Goal: Transaction & Acquisition: Obtain resource

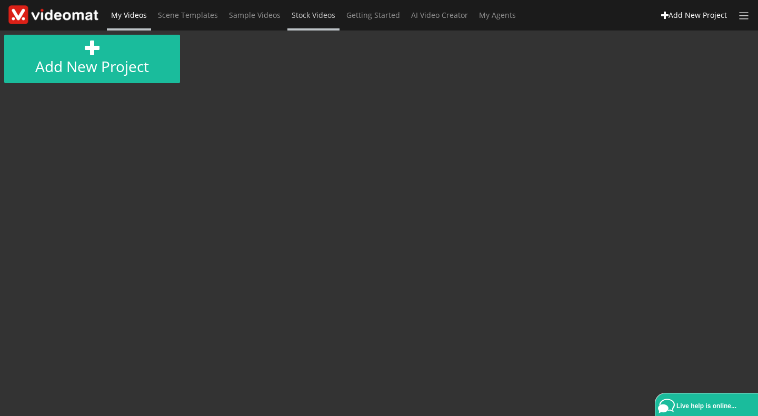
click at [300, 14] on span "Stock Videos" at bounding box center [314, 15] width 44 height 10
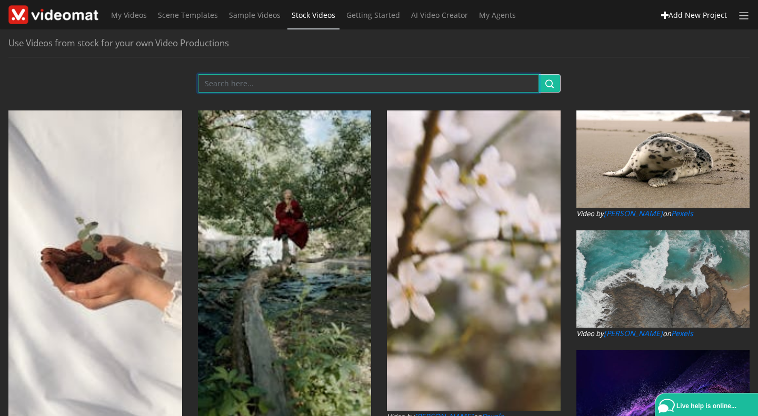
click at [256, 86] on input "text" at bounding box center [368, 83] width 341 height 18
type input "[DEMOGRAPHIC_DATA] waking up exhausted"
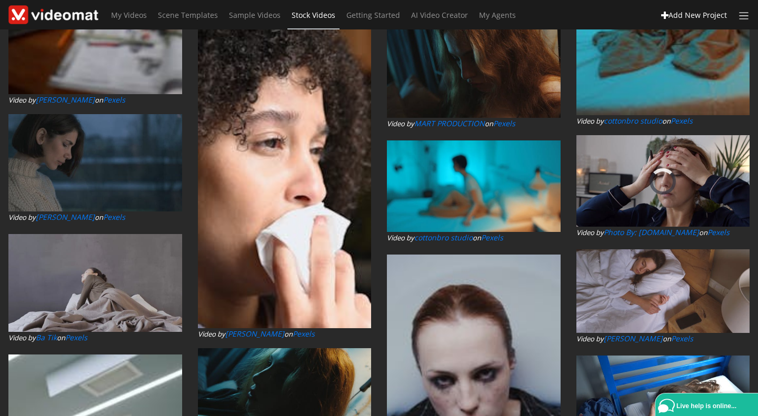
scroll to position [369, 0]
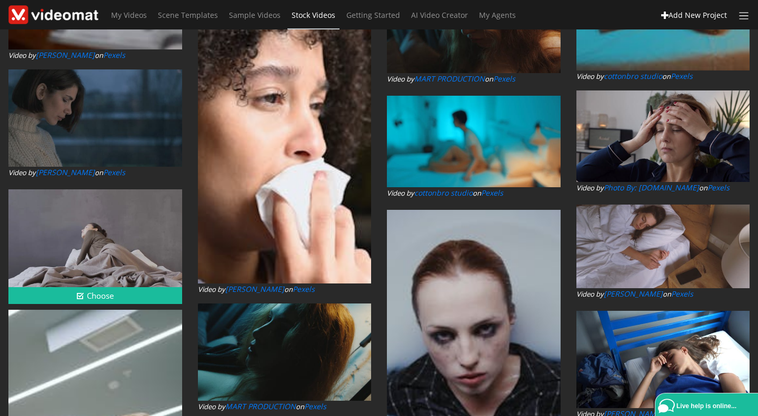
click at [85, 238] on div at bounding box center [95, 238] width 174 height 97
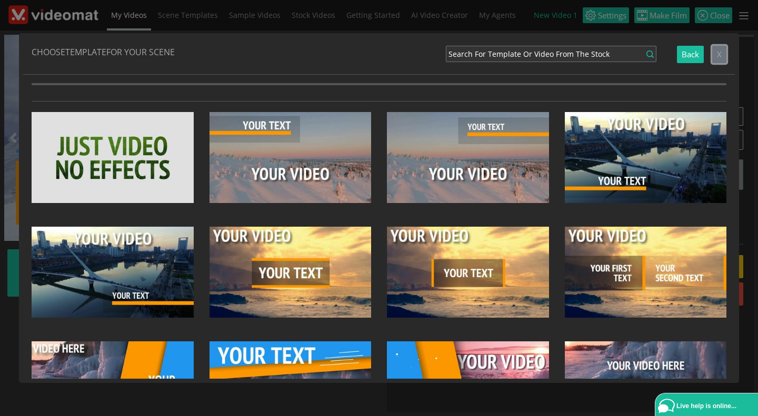
drag, startPoint x: 722, startPoint y: 55, endPoint x: 728, endPoint y: 56, distance: 6.5
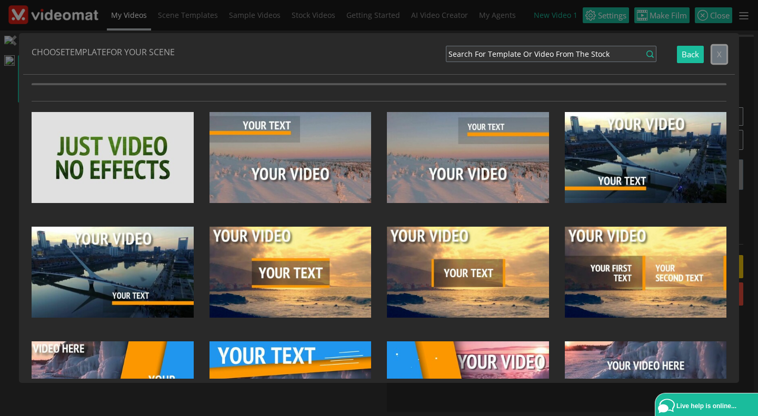
click at [725, 55] on button "X" at bounding box center [719, 54] width 14 height 17
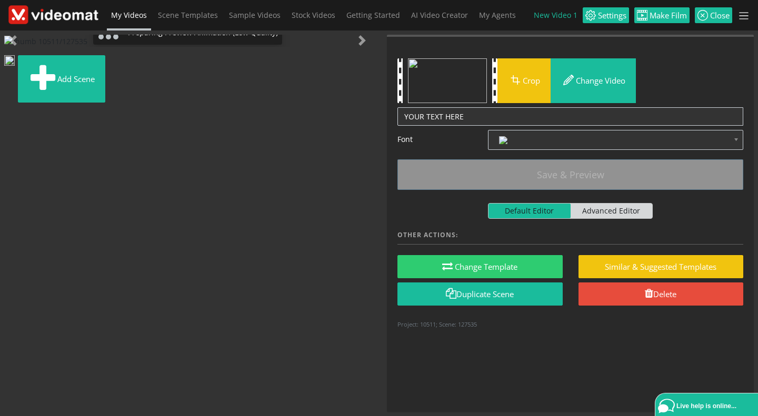
click at [297, 47] on div "Preparing Preview Animation (Low Quality)" at bounding box center [187, 41] width 367 height 12
click at [16, 46] on span at bounding box center [13, 40] width 11 height 11
click at [467, 84] on img "button" at bounding box center [447, 80] width 79 height 45
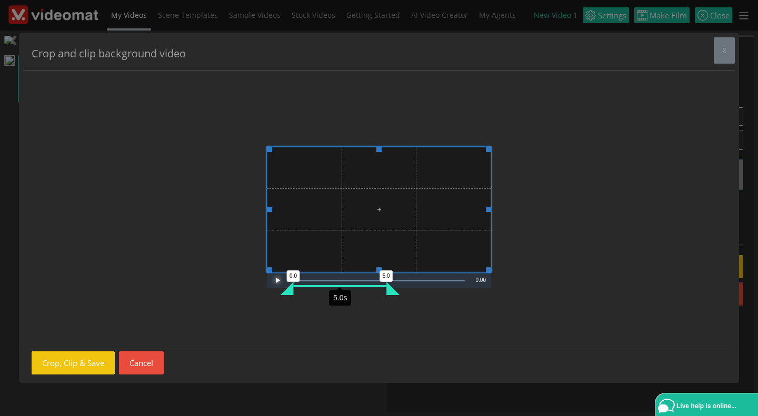
click at [279, 281] on span "Video Player" at bounding box center [277, 281] width 21 height 0
click at [707, 11] on div "Crop and clip background video x Video Player is loading. Play Video Play Loade…" at bounding box center [379, 208] width 758 height 416
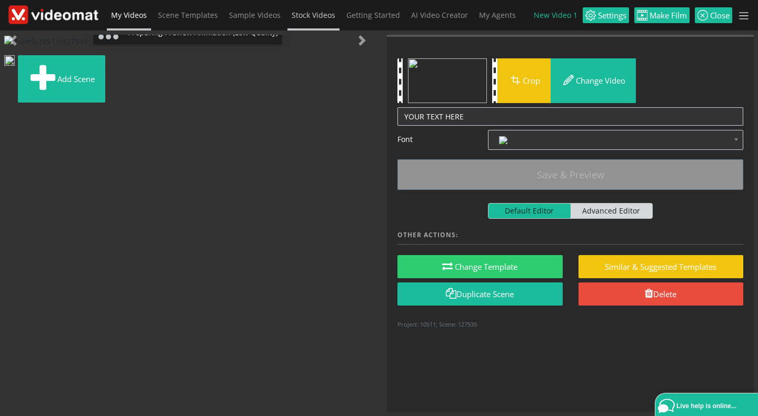
click at [308, 13] on span "Stock Videos" at bounding box center [314, 15] width 44 height 10
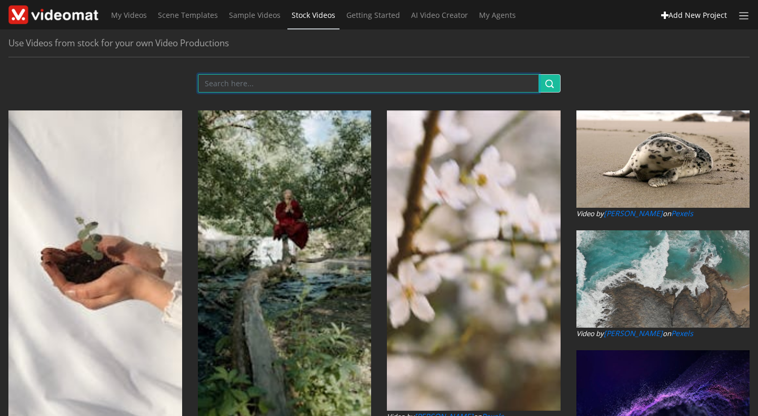
click at [309, 87] on input "text" at bounding box center [368, 83] width 341 height 18
type input "[DEMOGRAPHIC_DATA] waking up exhausted"
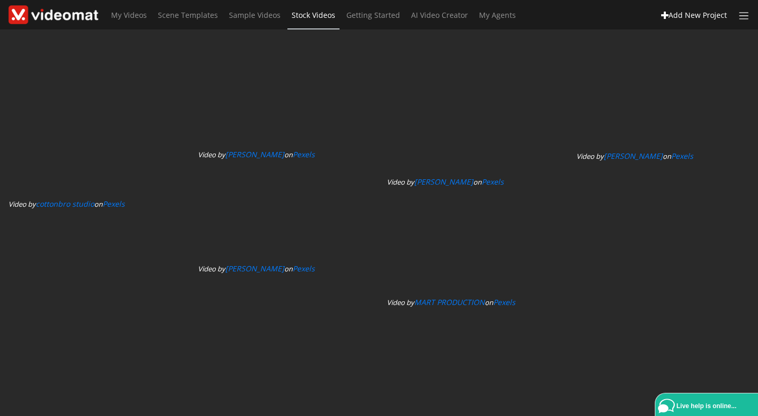
scroll to position [4766, 0]
